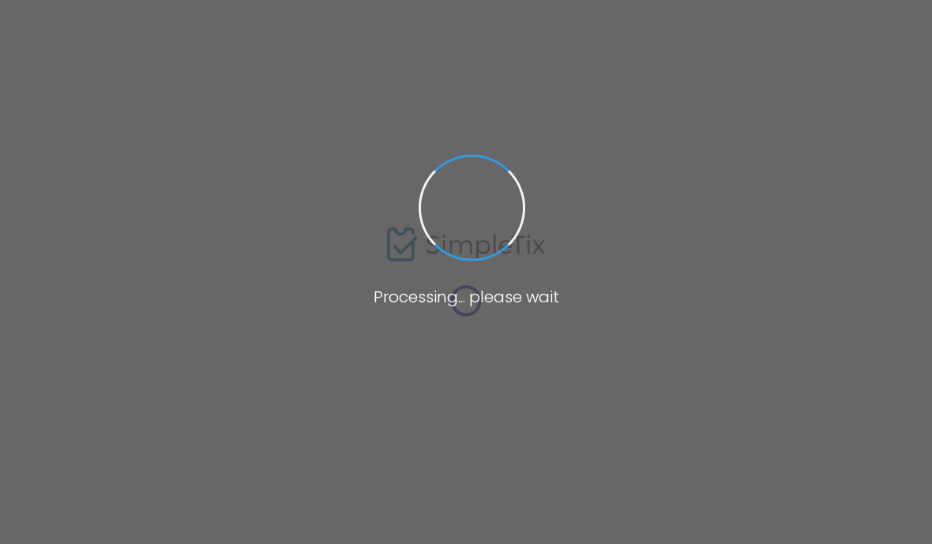
type input "[URL][DOMAIN_NAME]"
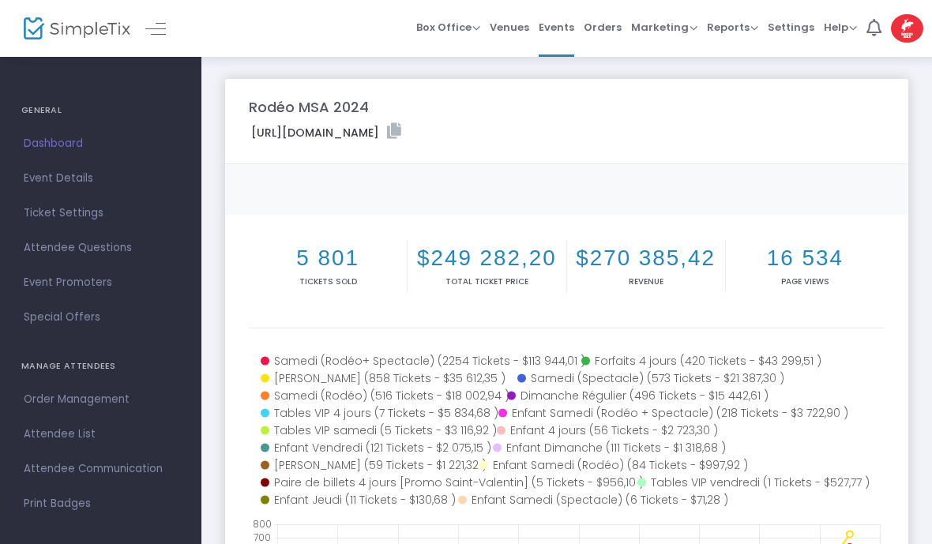
click at [603, 31] on span "Orders" at bounding box center [603, 27] width 38 height 40
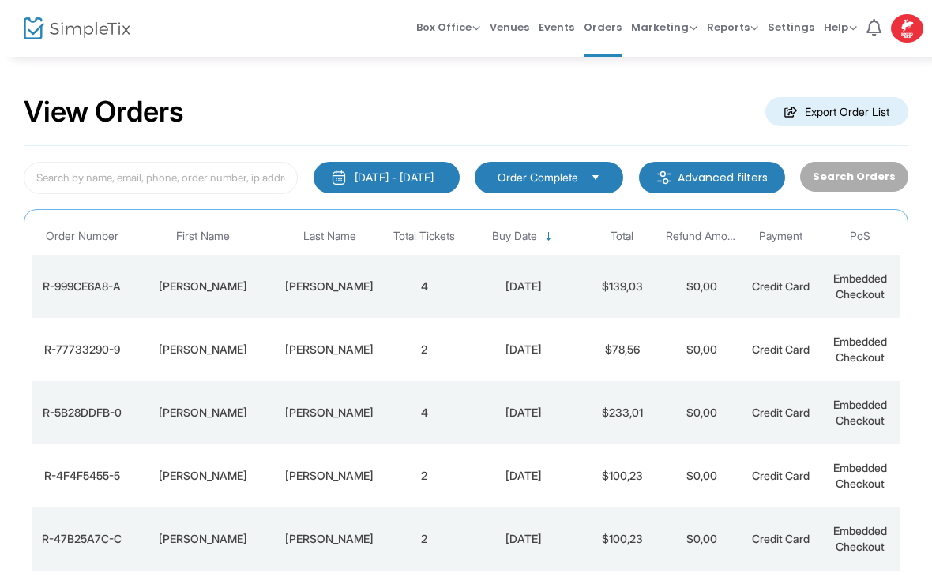
click at [51, 23] on img at bounding box center [77, 28] width 107 height 23
